Goal: Check status: Check status

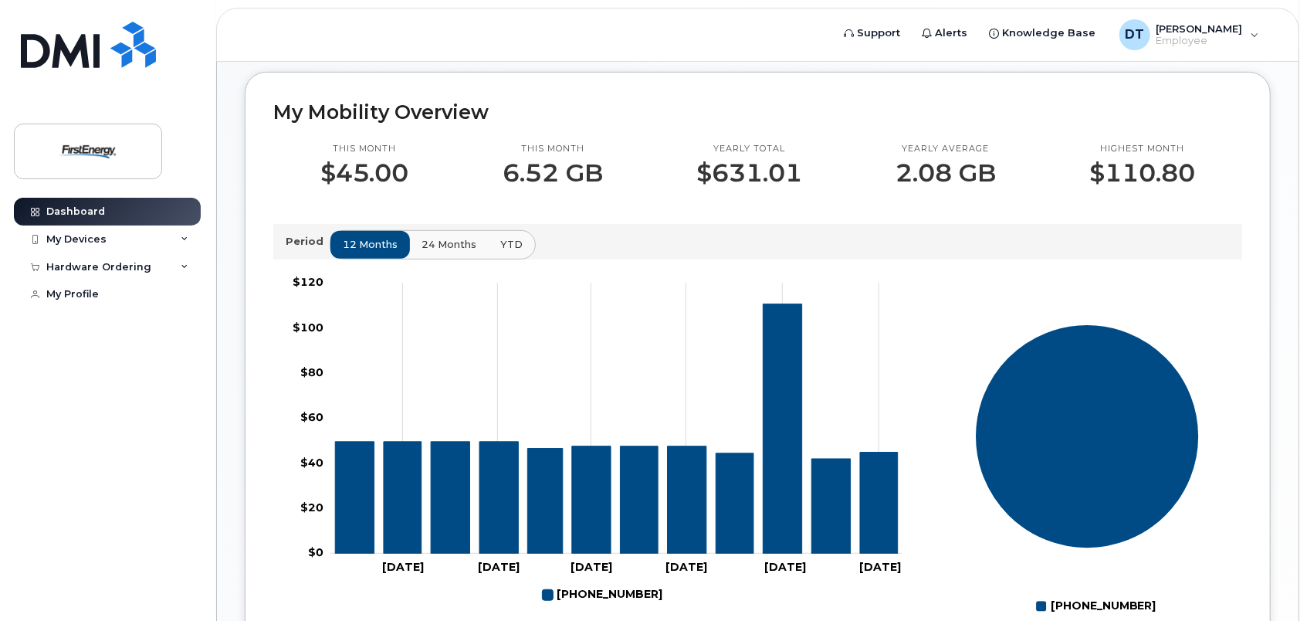
scroll to position [463, 0]
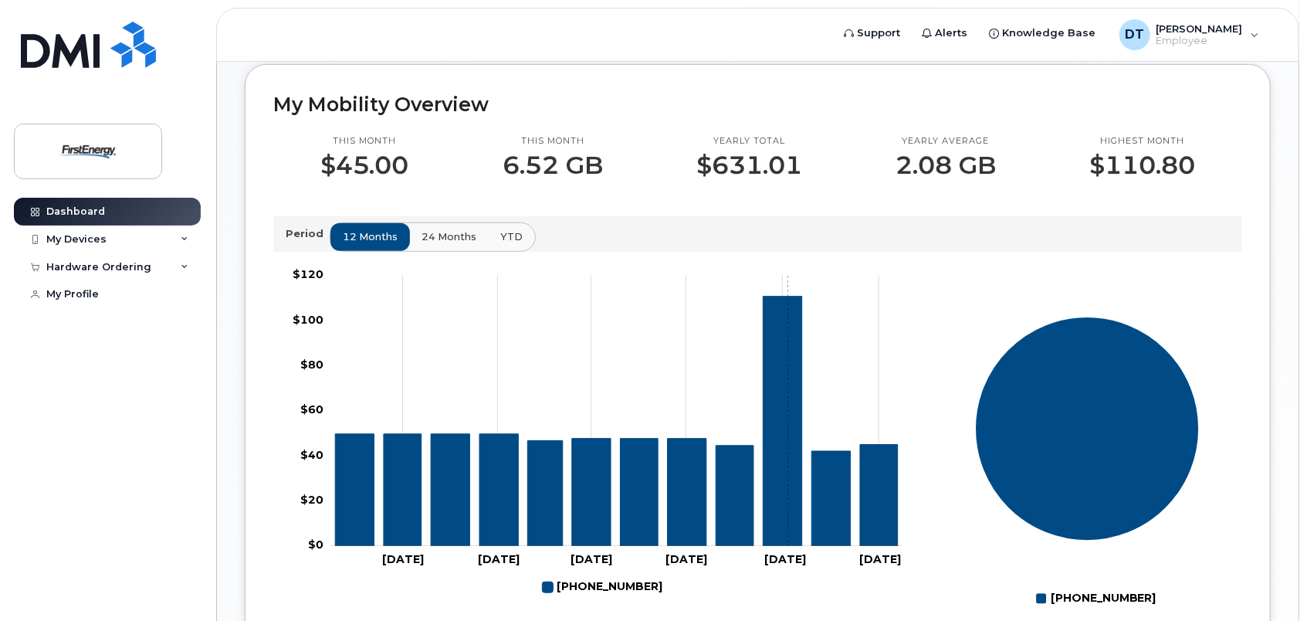
click at [788, 412] on icon "973-479-5785" at bounding box center [783, 421] width 39 height 249
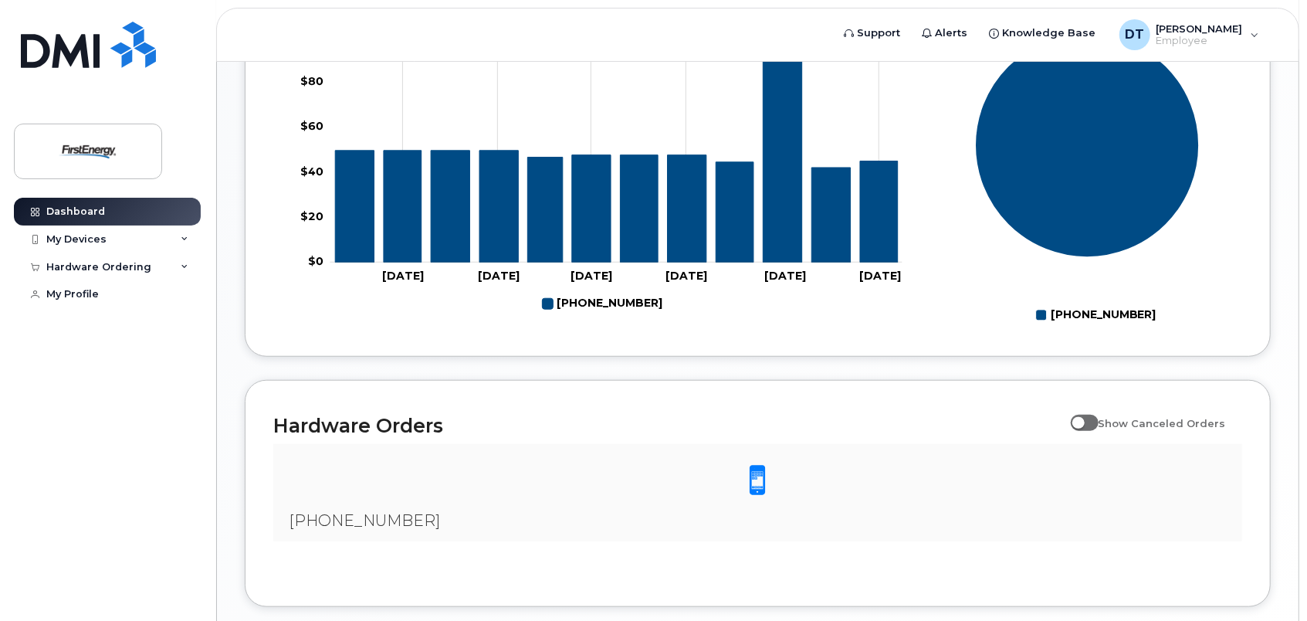
scroll to position [772, 0]
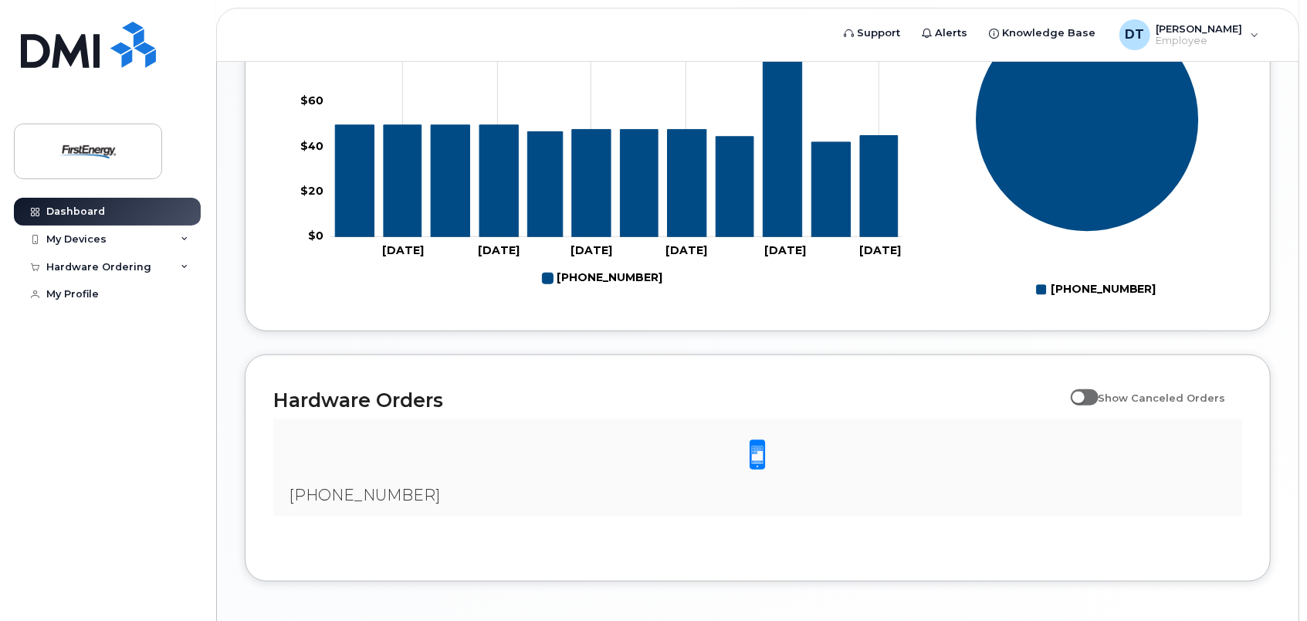
click at [761, 452] on span at bounding box center [758, 455] width 31 height 32
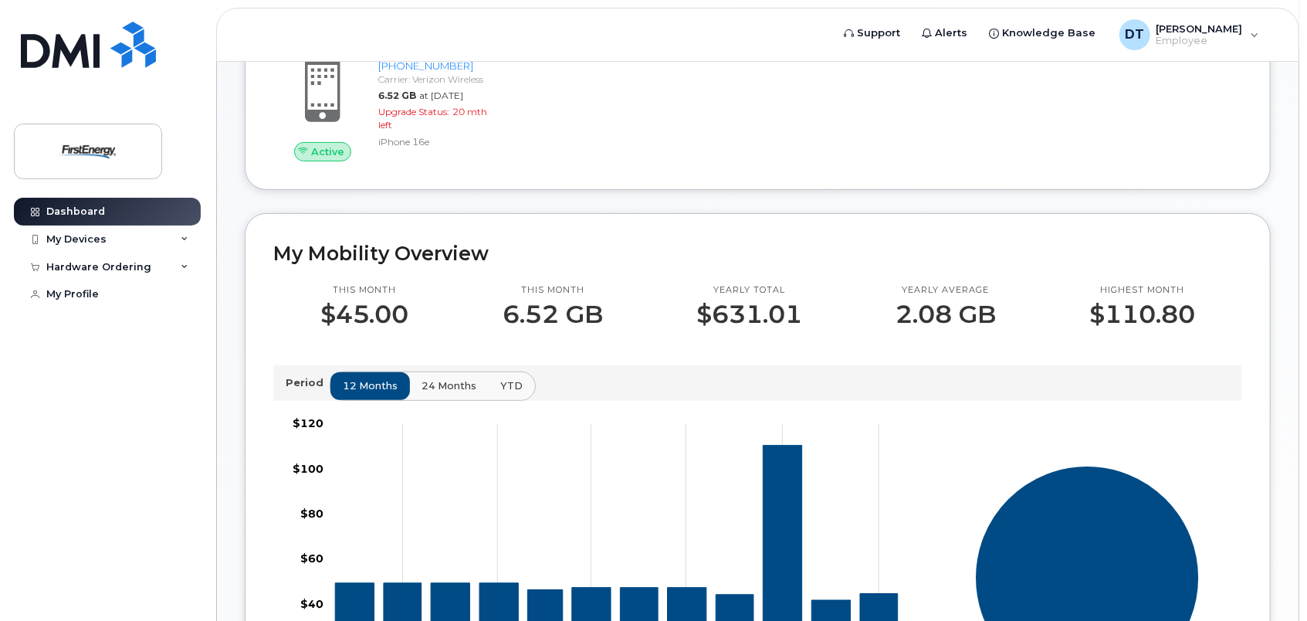
scroll to position [309, 0]
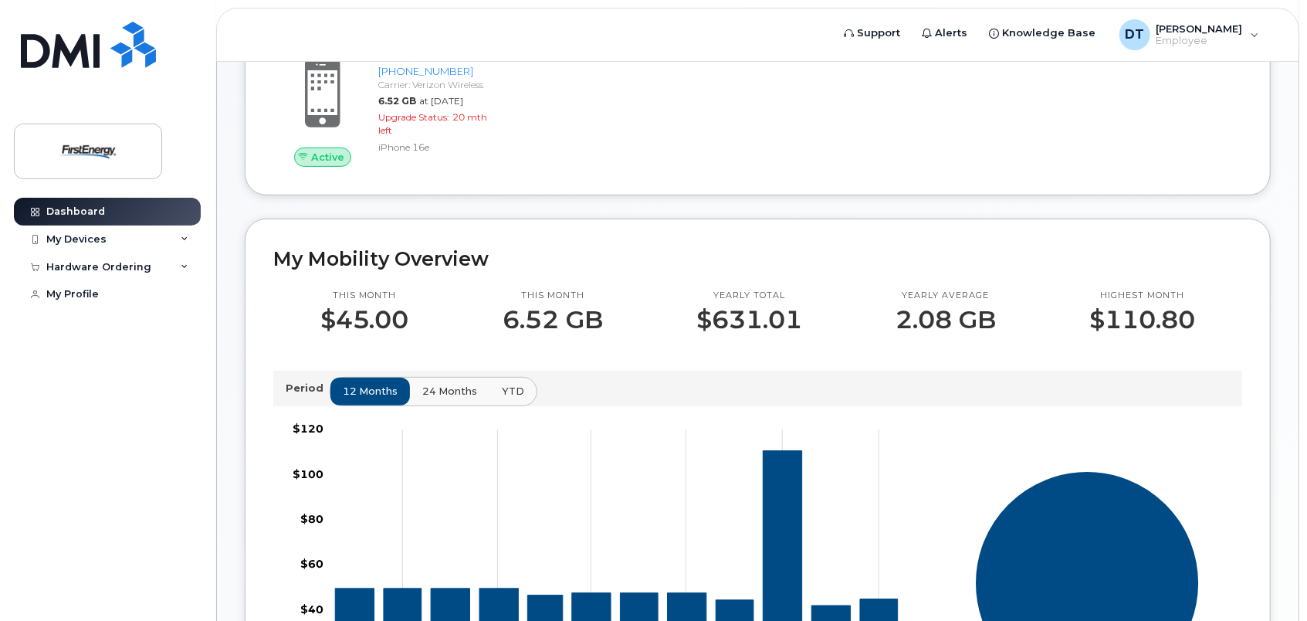
click at [445, 388] on span "24 months" at bounding box center [449, 391] width 55 height 15
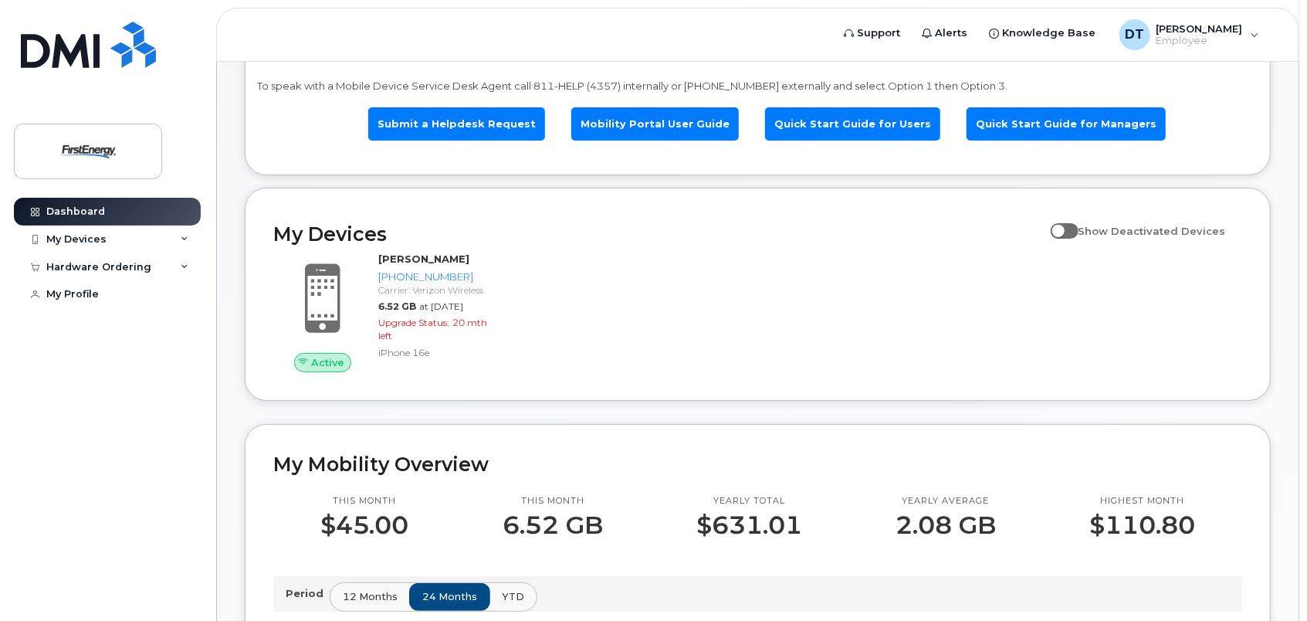
scroll to position [103, 0]
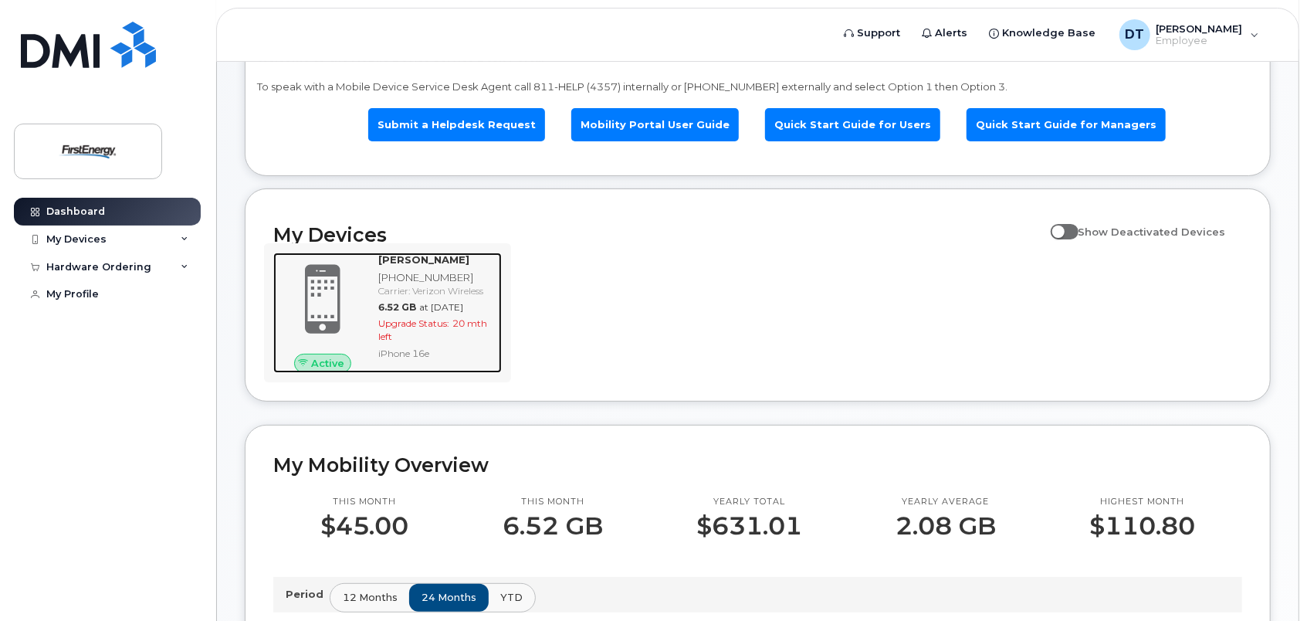
click at [437, 254] on strong "[PERSON_NAME]" at bounding box center [423, 259] width 91 height 12
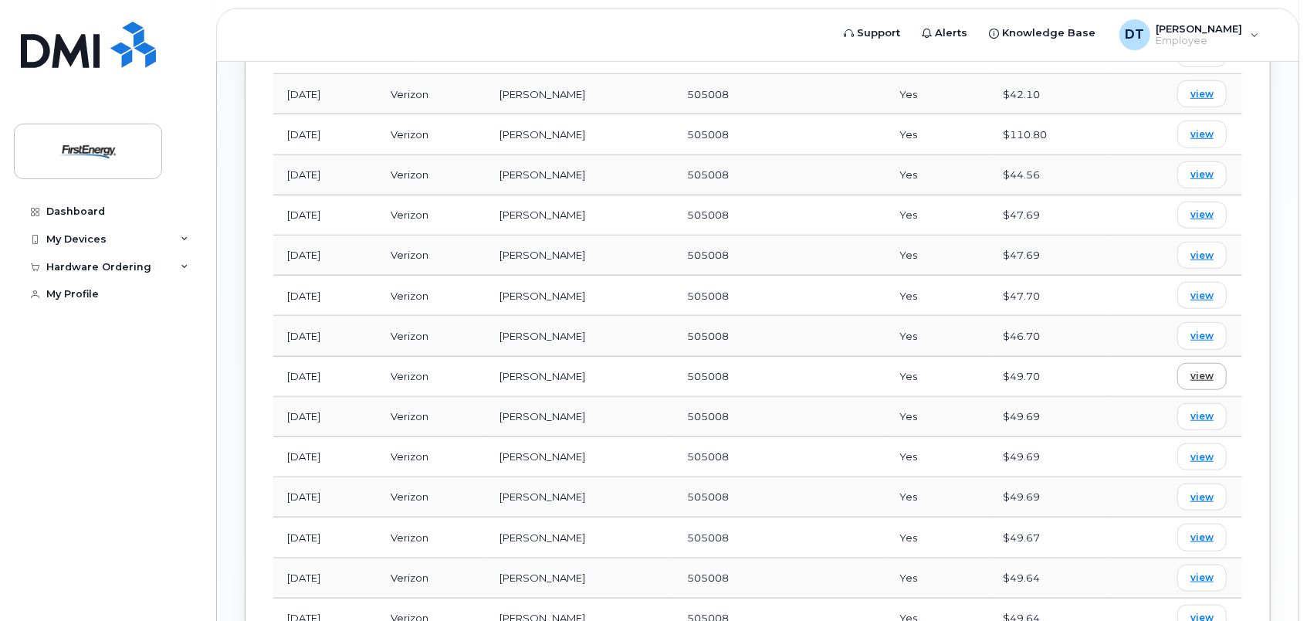
scroll to position [618, 0]
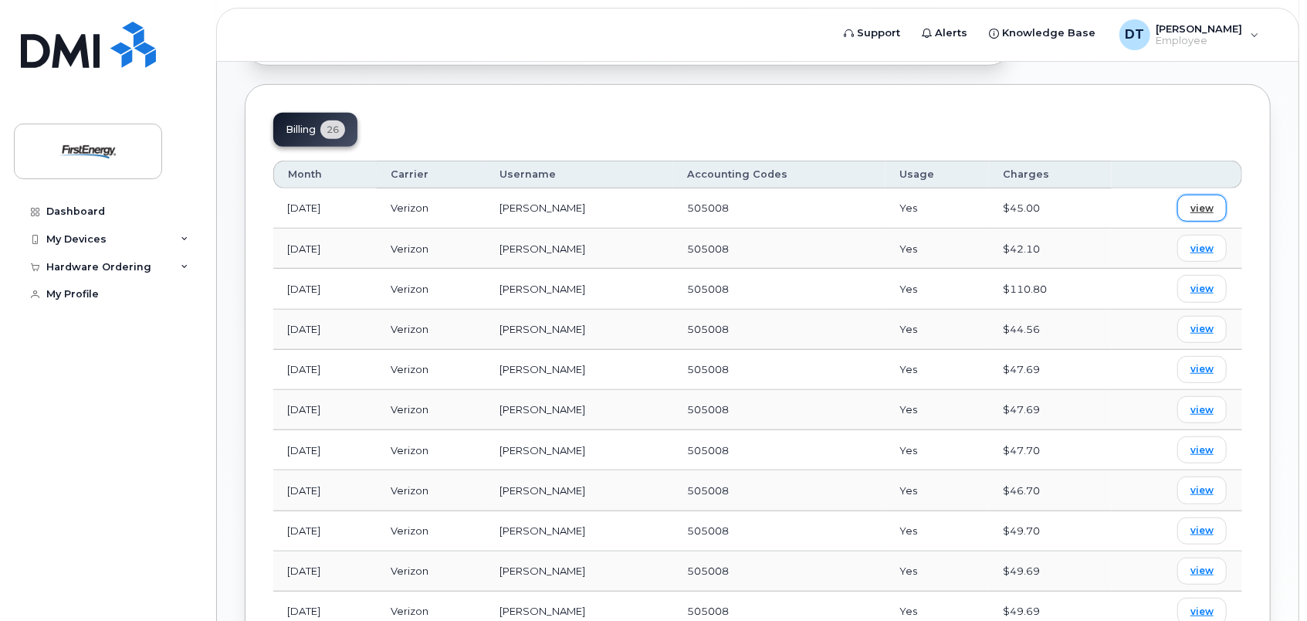
click at [1192, 208] on span "view" at bounding box center [1202, 209] width 23 height 14
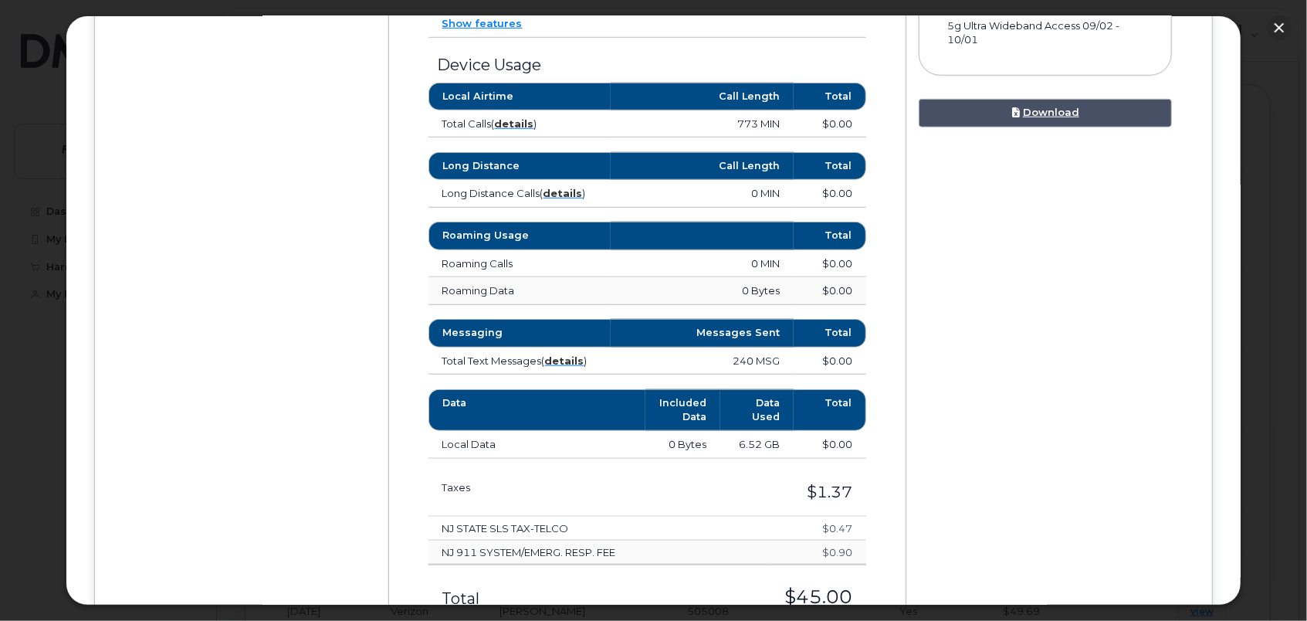
scroll to position [823, 0]
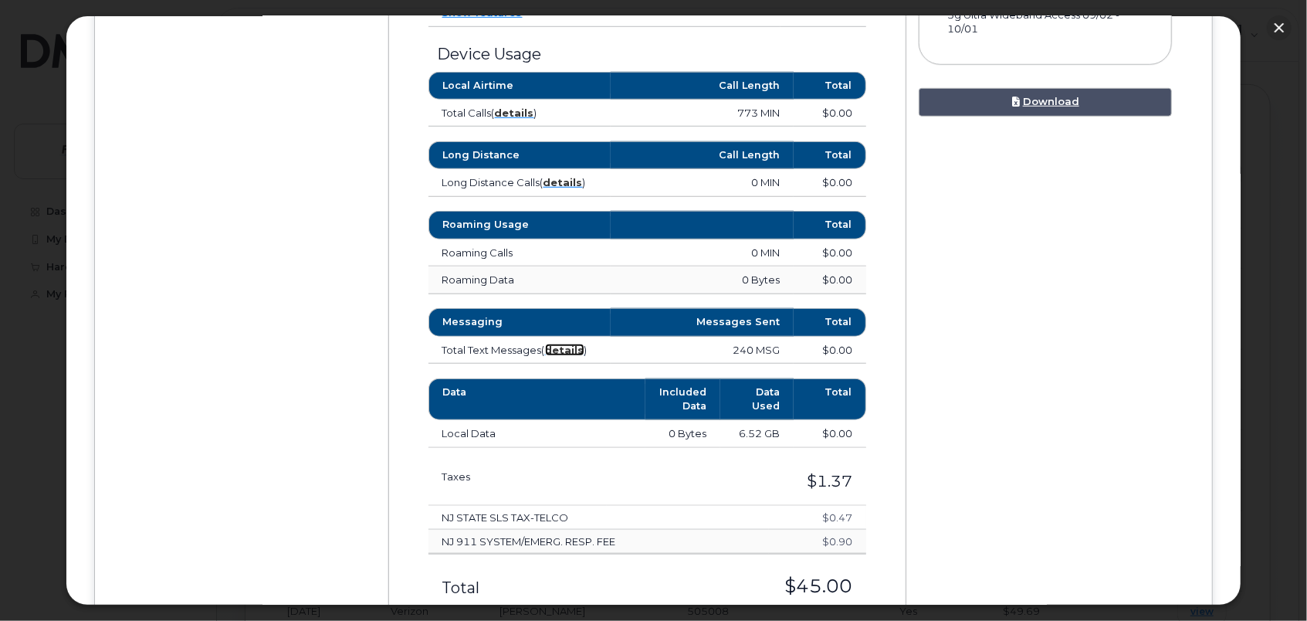
click at [566, 344] on strong "details" at bounding box center [564, 350] width 39 height 12
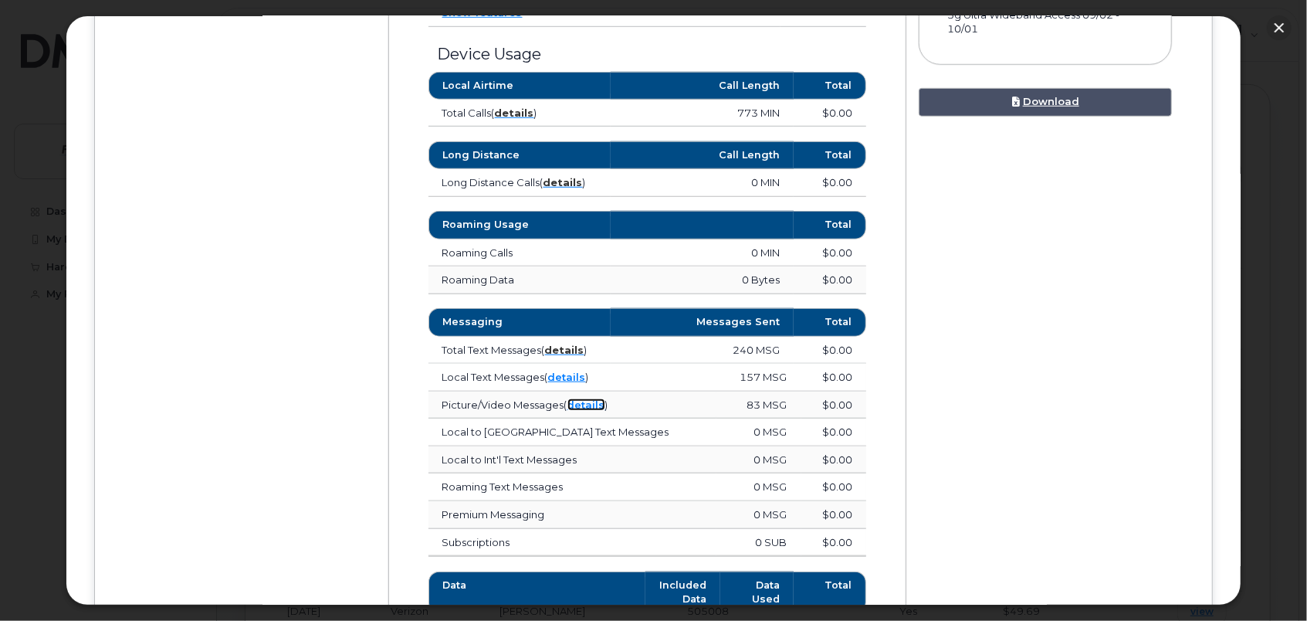
click at [590, 398] on link "details" at bounding box center [587, 404] width 38 height 12
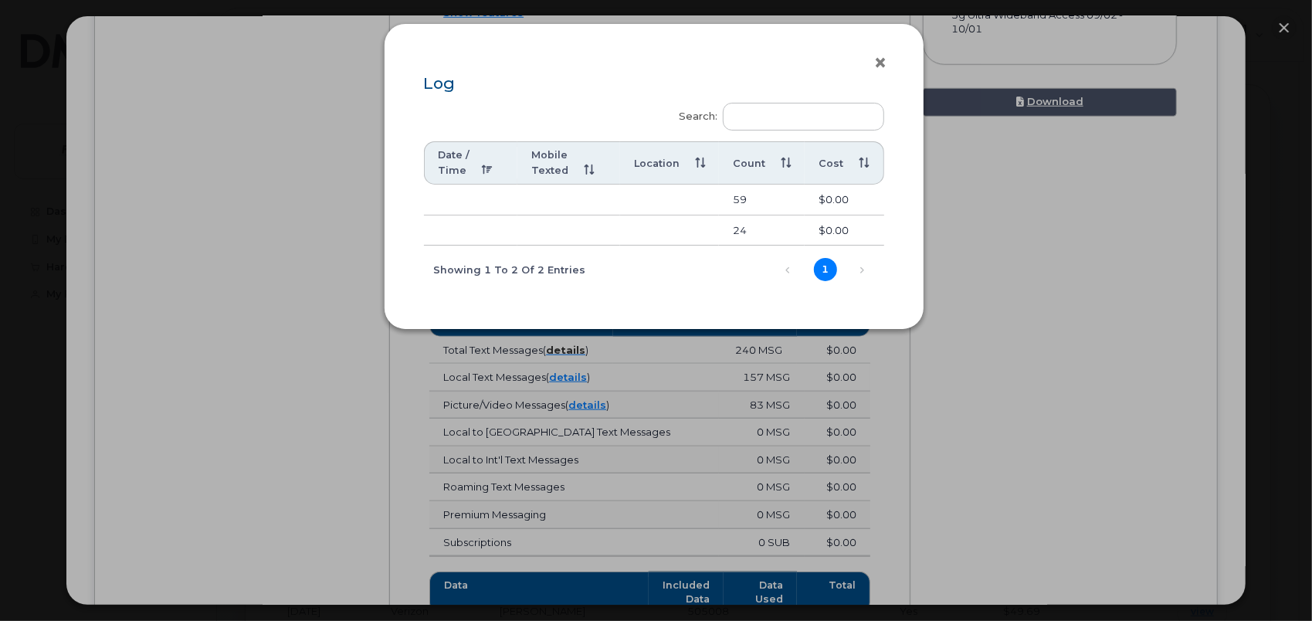
click at [874, 63] on button "×" at bounding box center [885, 63] width 22 height 23
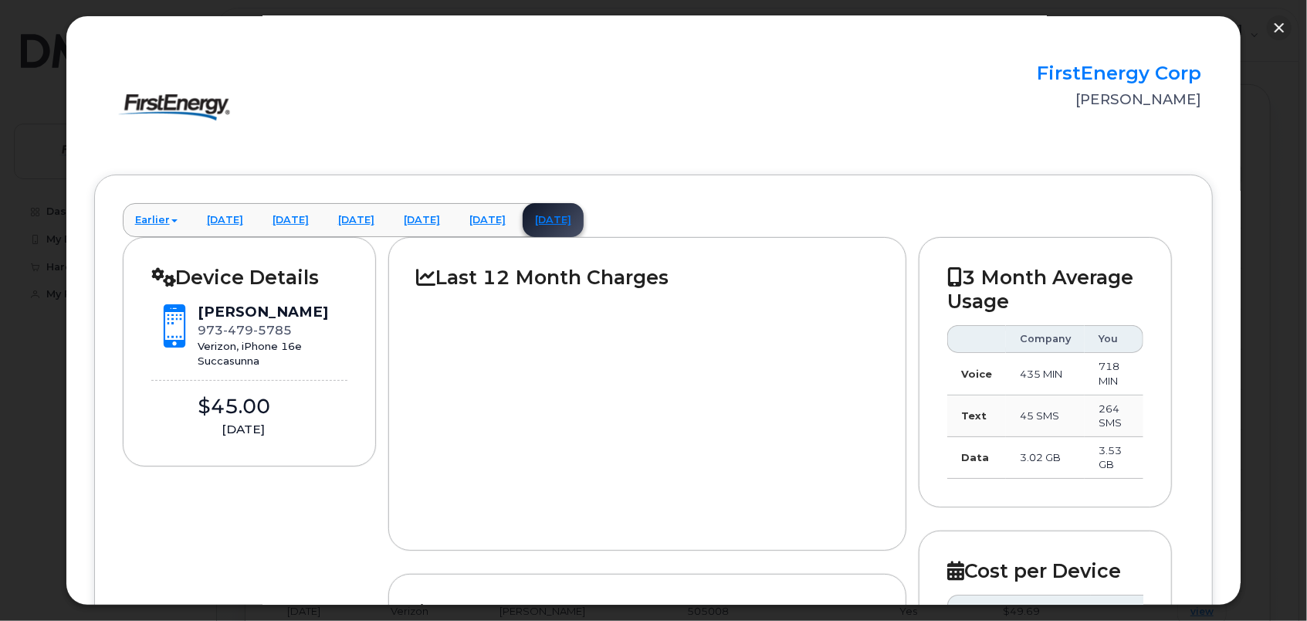
scroll to position [0, 0]
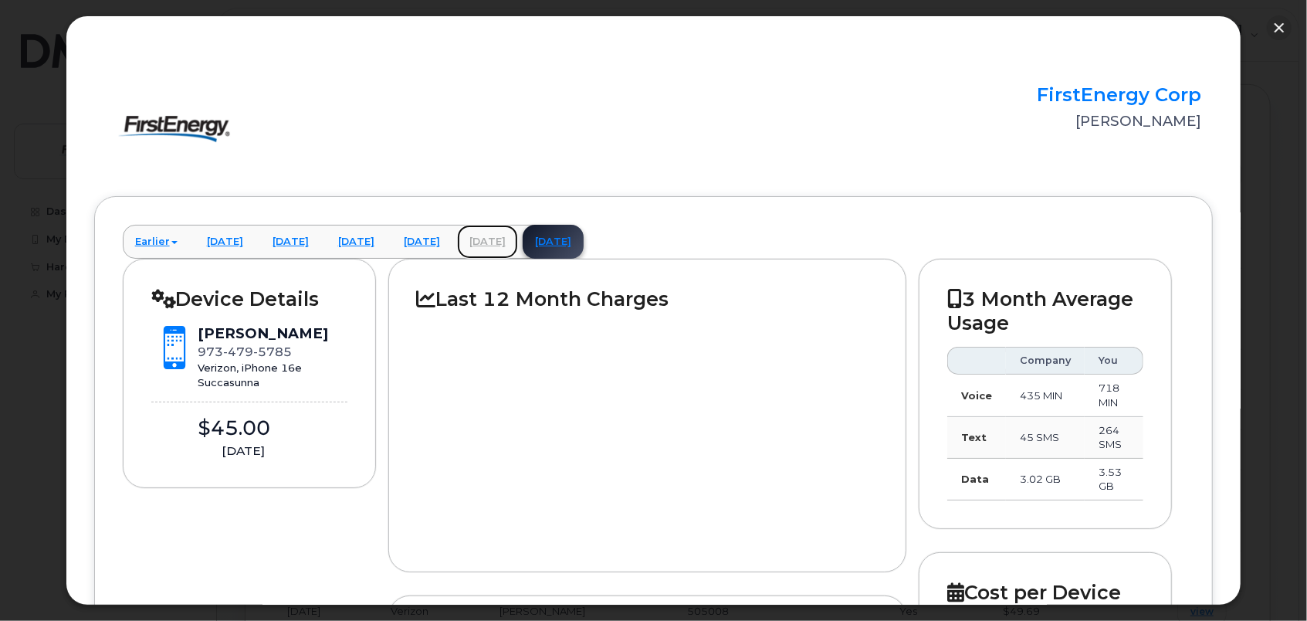
click at [518, 238] on link "August 2025" at bounding box center [487, 242] width 61 height 34
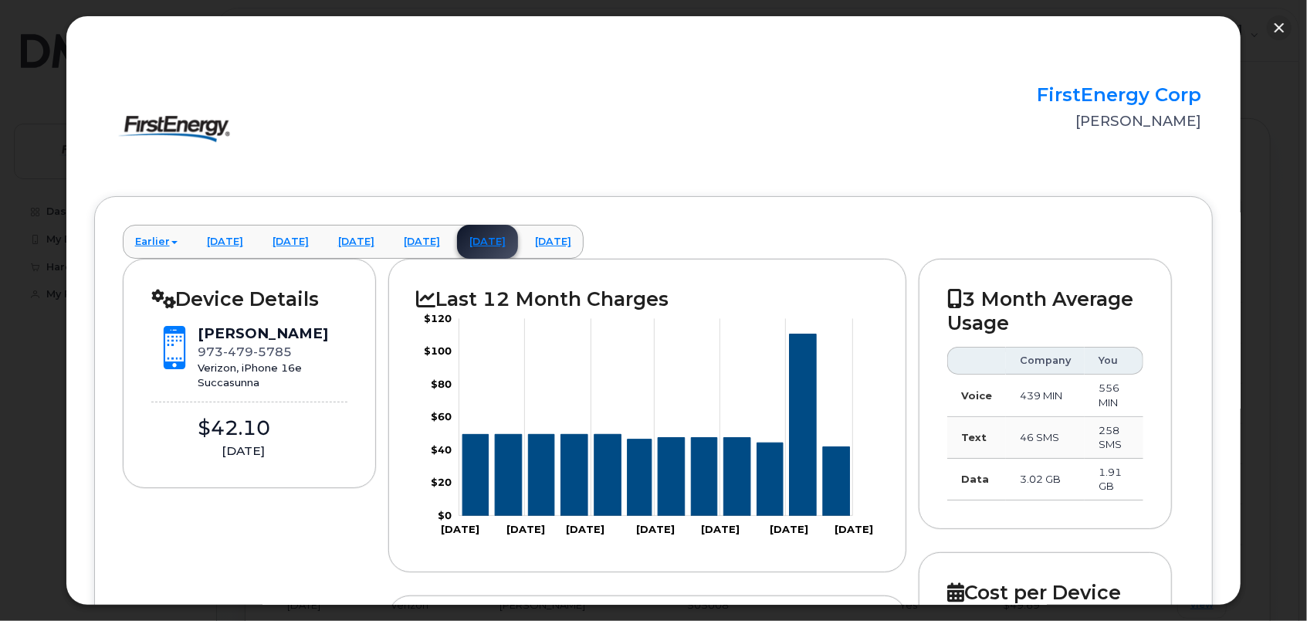
scroll to position [566, 0]
click at [764, 476] on icon "Series" at bounding box center [771, 478] width 26 height 73
click at [452, 241] on link "July 2025" at bounding box center [421, 242] width 61 height 34
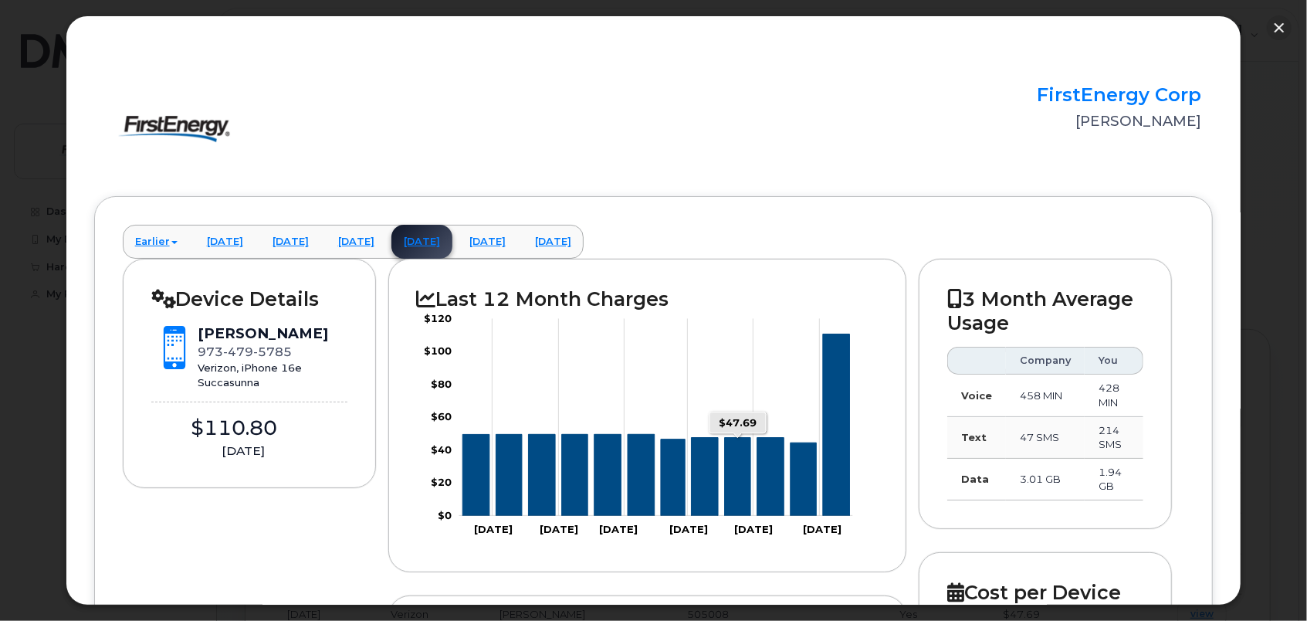
scroll to position [309, 0]
click at [1271, 26] on button "button" at bounding box center [1279, 27] width 25 height 25
